Goal: Check status: Check status

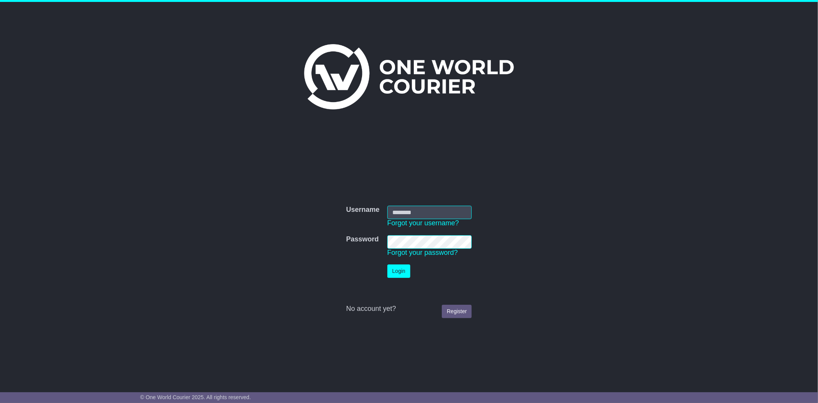
type input "**********"
click at [399, 274] on button "Login" at bounding box center [398, 270] width 23 height 13
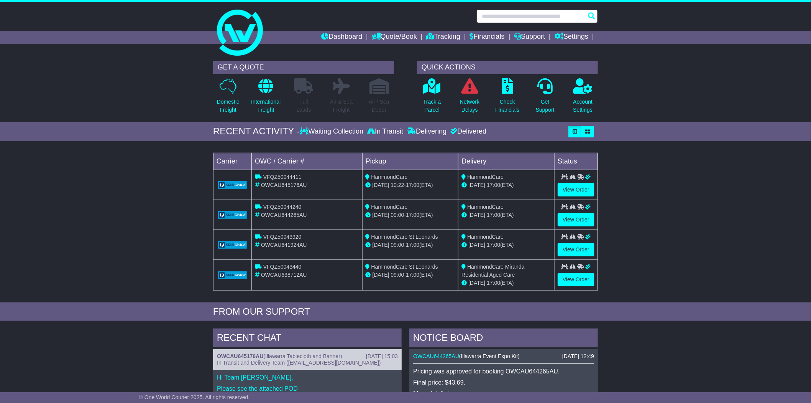
click at [551, 14] on input "text" at bounding box center [537, 16] width 121 height 13
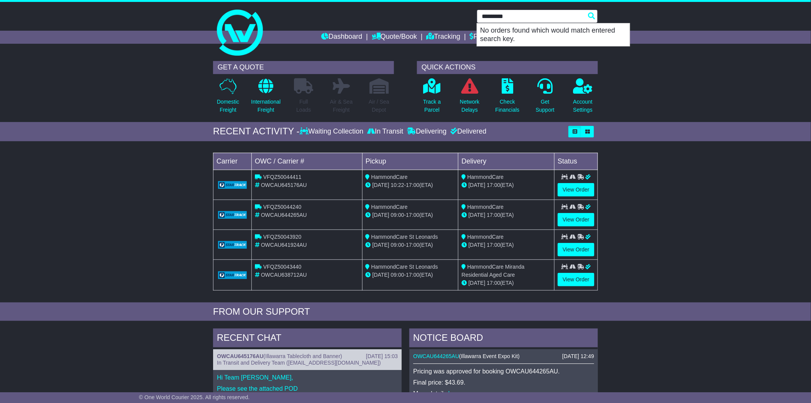
type input "*********"
click at [592, 18] on input "*********" at bounding box center [537, 16] width 121 height 13
click at [565, 16] on input "*********" at bounding box center [537, 16] width 121 height 13
click at [658, 89] on div "GET A QUOTE Domestic Freight International Freight Full Loads Air & Sea Freight…" at bounding box center [405, 89] width 811 height 65
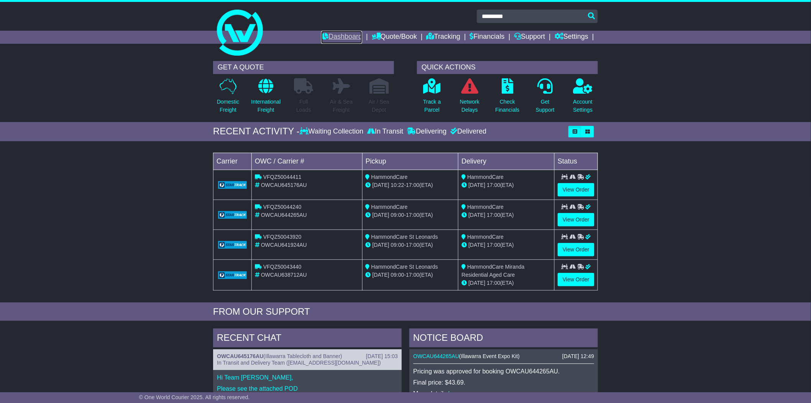
click at [346, 35] on link "Dashboard" at bounding box center [341, 37] width 41 height 13
click at [484, 36] on link "Financials" at bounding box center [487, 37] width 35 height 13
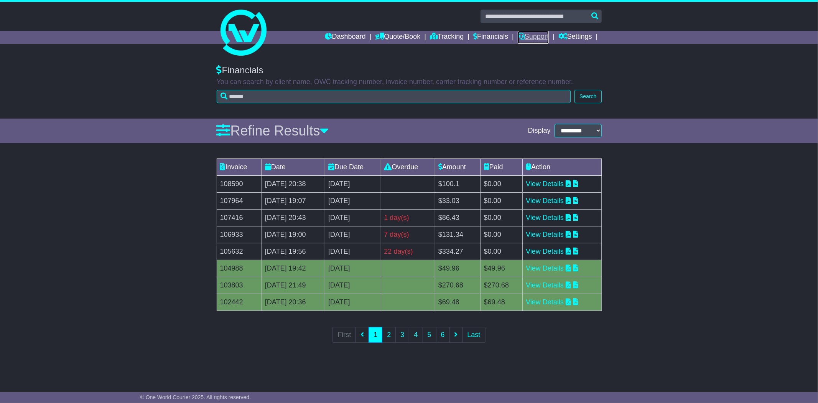
click at [530, 36] on link "Support" at bounding box center [533, 37] width 31 height 13
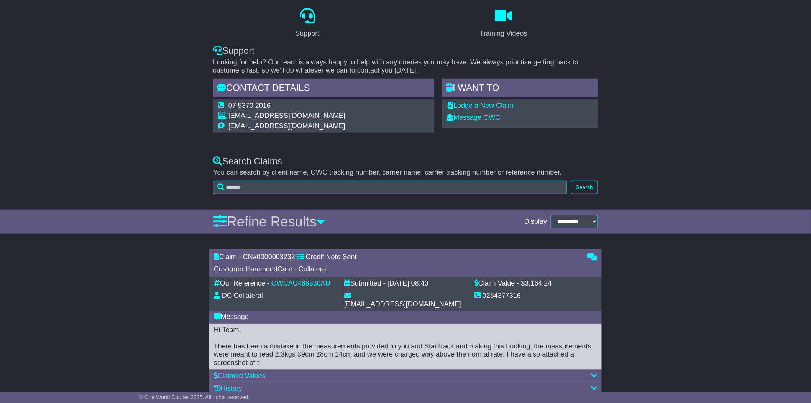
scroll to position [73, 0]
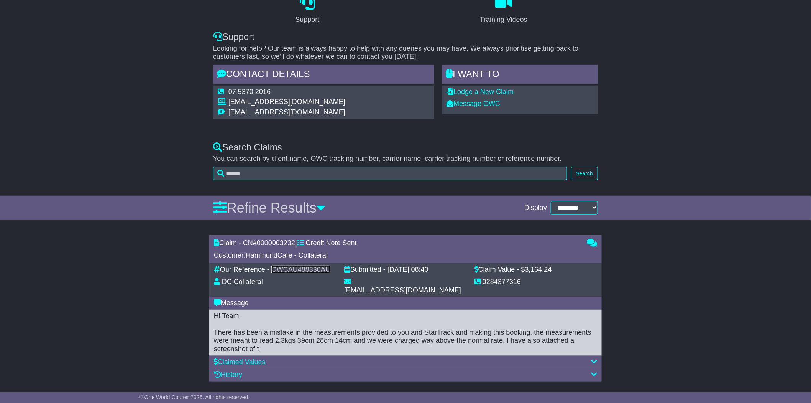
click at [302, 271] on link "OWCAU488330AU" at bounding box center [300, 269] width 59 height 8
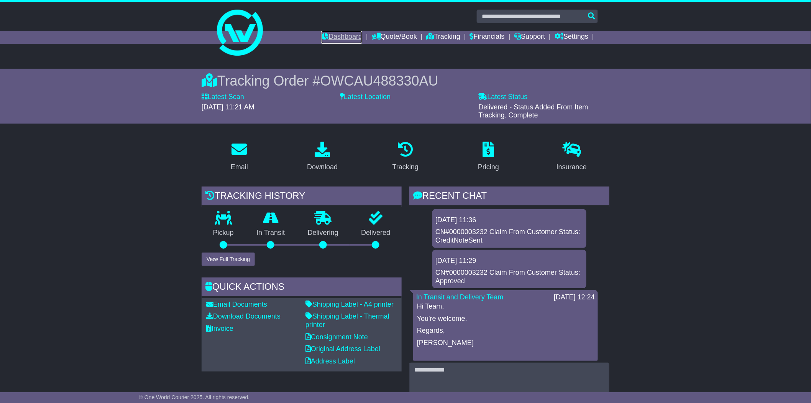
click at [330, 38] on link "Dashboard" at bounding box center [341, 37] width 41 height 13
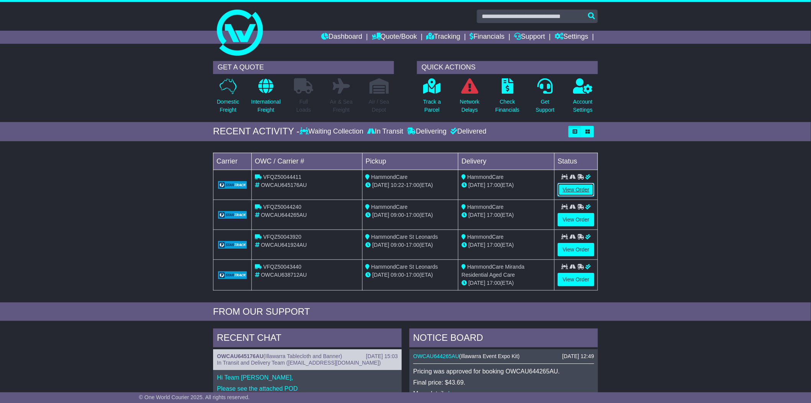
click at [574, 190] on link "View Order" at bounding box center [576, 189] width 37 height 13
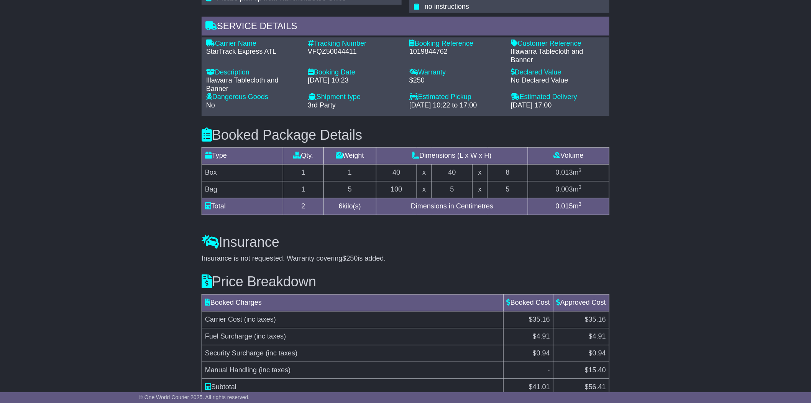
scroll to position [596, 0]
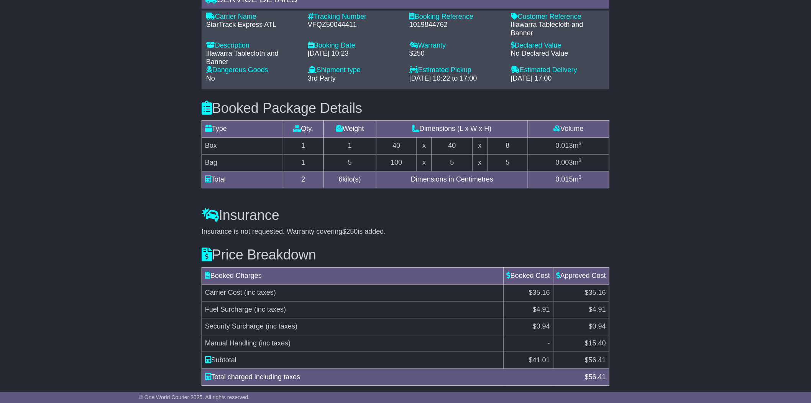
drag, startPoint x: 200, startPoint y: 231, endPoint x: 391, endPoint y: 232, distance: 190.5
click at [391, 232] on div "Insurance Insurance is not requested. Warranty covering $250 is added. Add Insu…" at bounding box center [406, 215] width 416 height 39
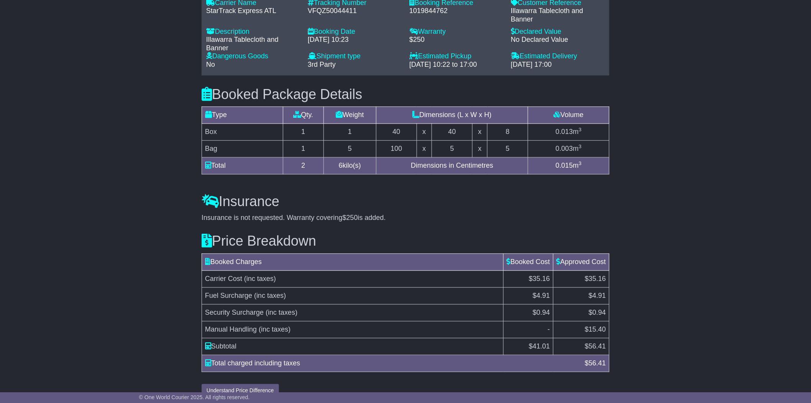
scroll to position [623, 0]
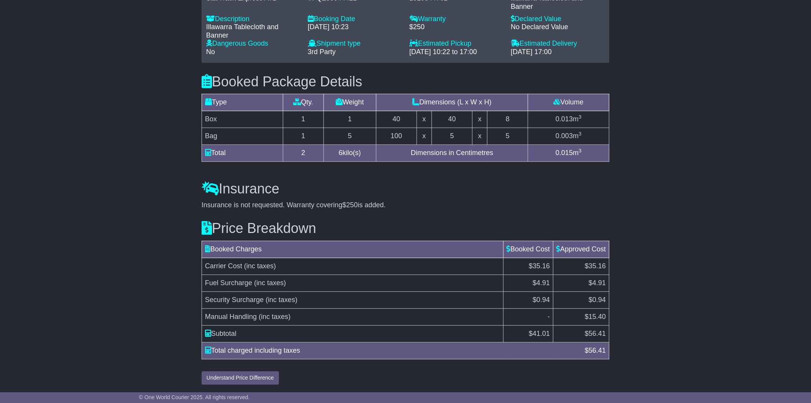
click at [412, 210] on div "Price Breakdown Booked Charges Booked Cost Approved Cost Carrier Cost (inc taxe…" at bounding box center [406, 296] width 416 height 175
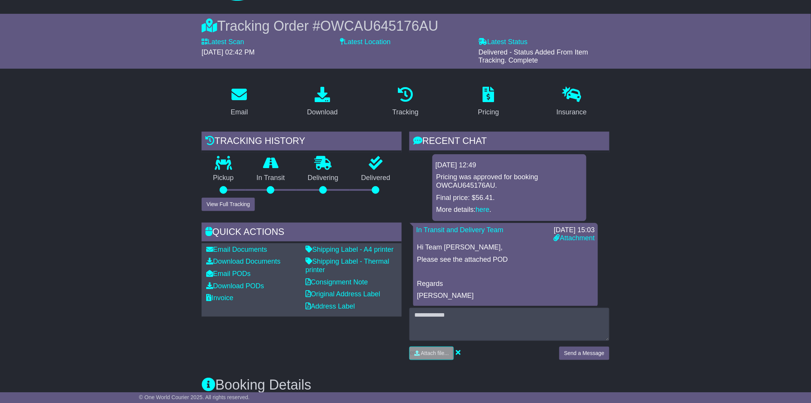
scroll to position [0, 0]
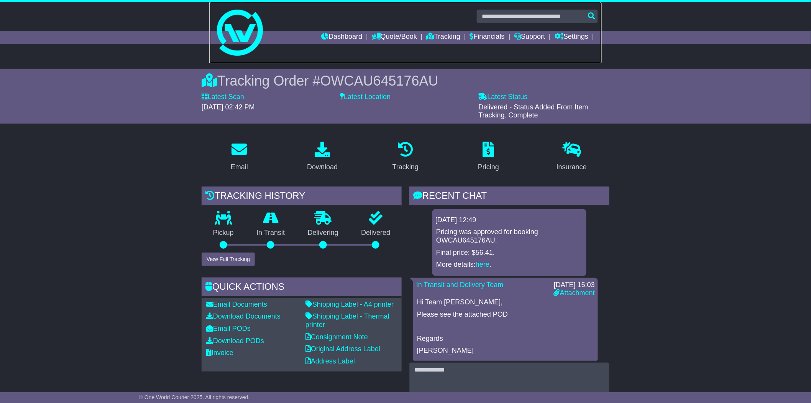
click at [238, 49] on img at bounding box center [240, 33] width 46 height 46
